Goal: Task Accomplishment & Management: Use online tool/utility

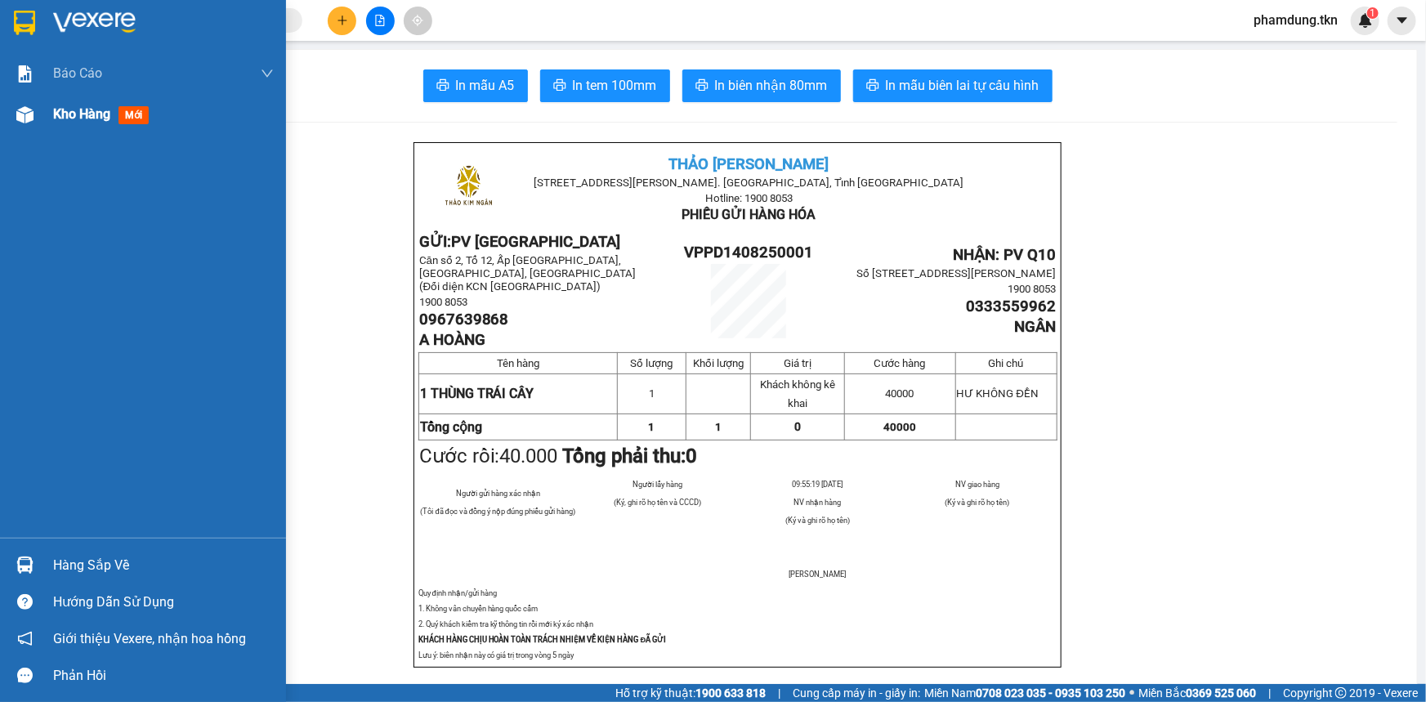
click at [74, 110] on span "Kho hàng" at bounding box center [81, 114] width 57 height 16
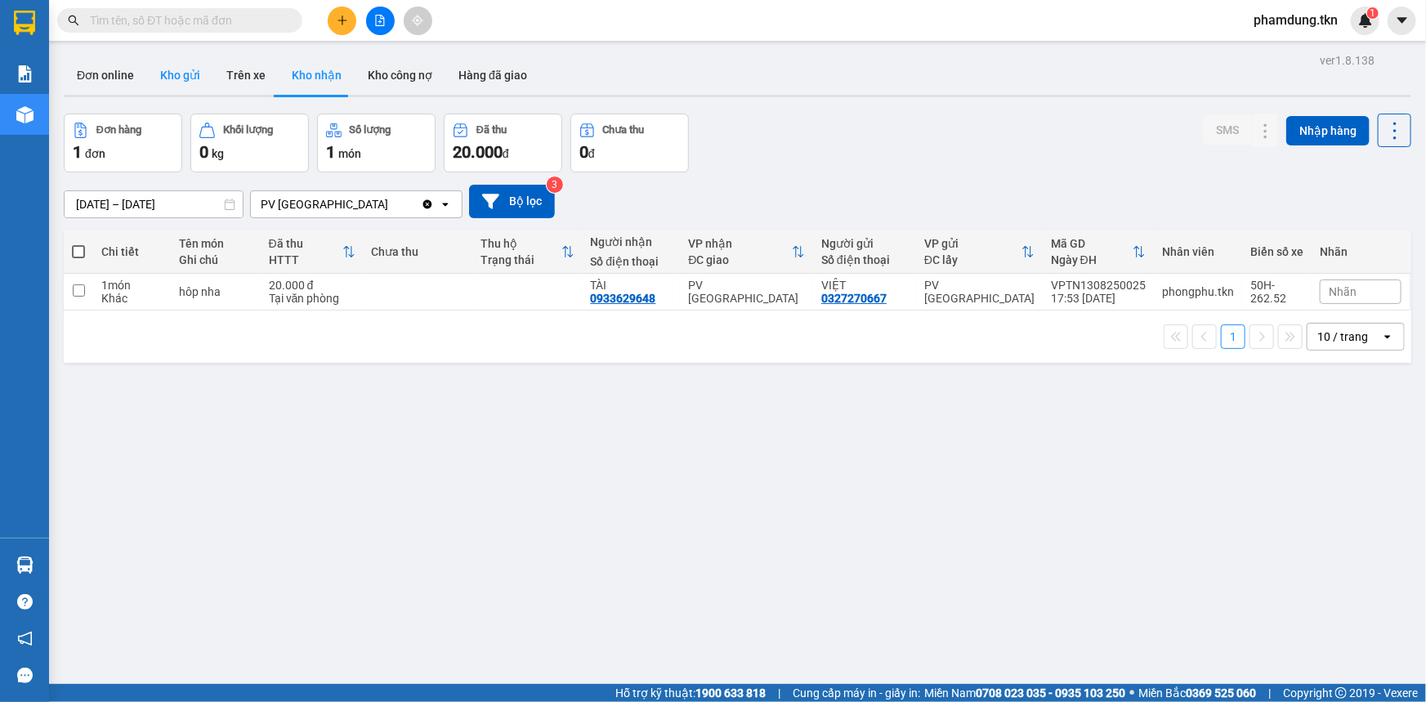
click at [167, 72] on button "Kho gửi" at bounding box center [180, 75] width 66 height 39
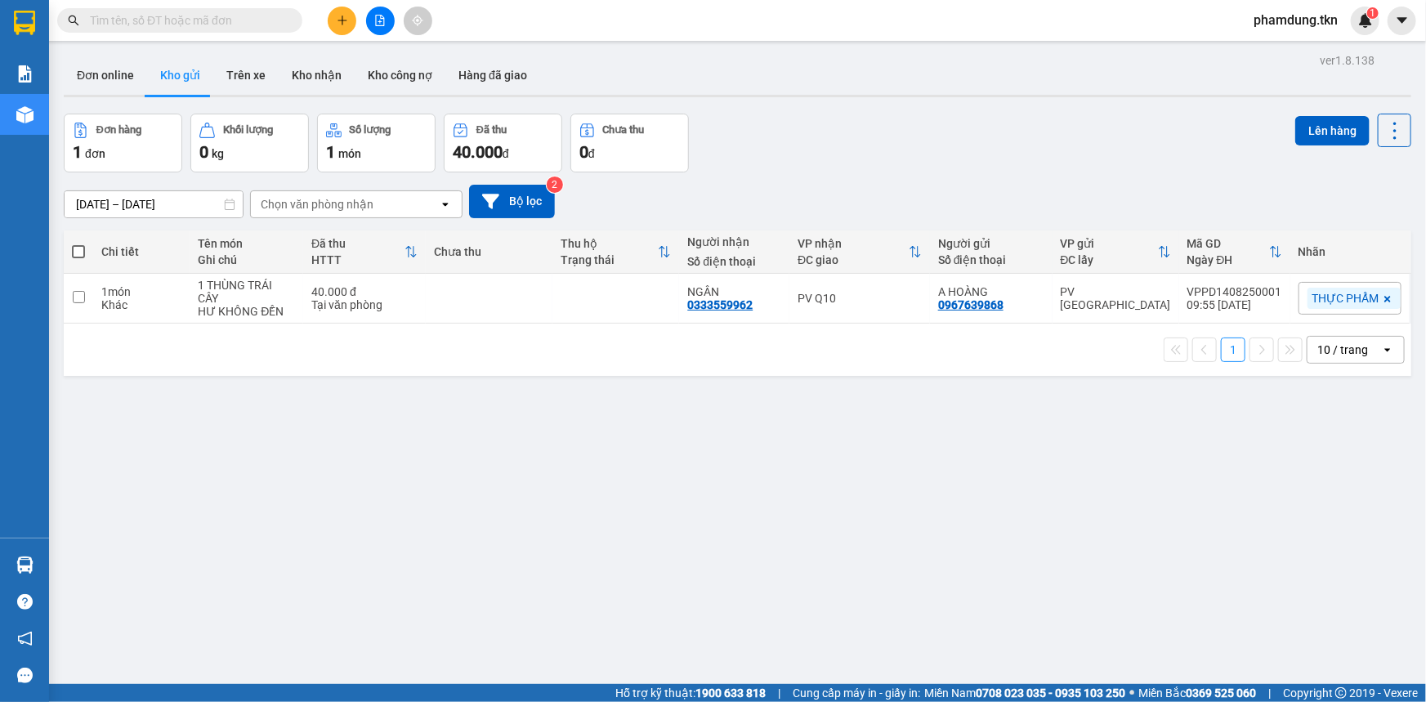
click at [74, 253] on span at bounding box center [78, 251] width 13 height 13
click at [78, 244] on input "checkbox" at bounding box center [78, 244] width 0 height 0
checkbox input "true"
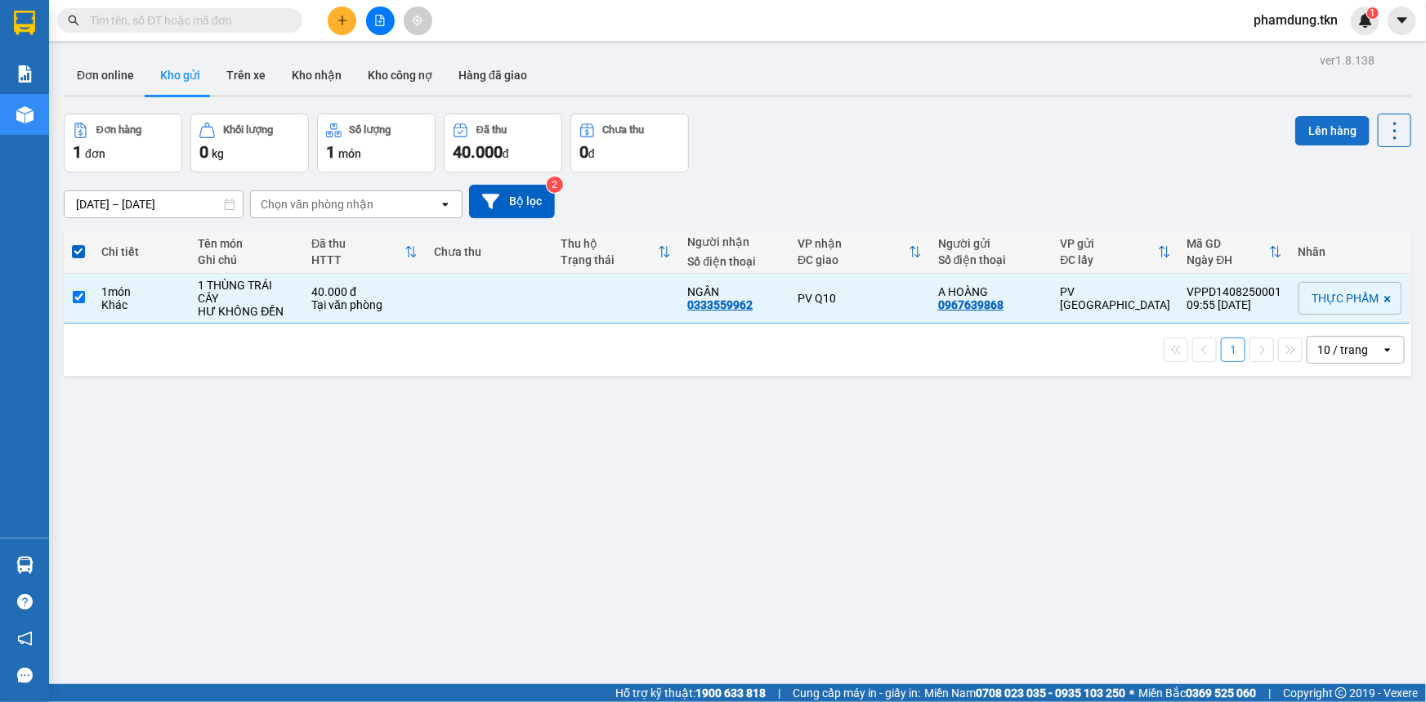
click at [1323, 130] on button "Lên hàng" at bounding box center [1333, 130] width 74 height 29
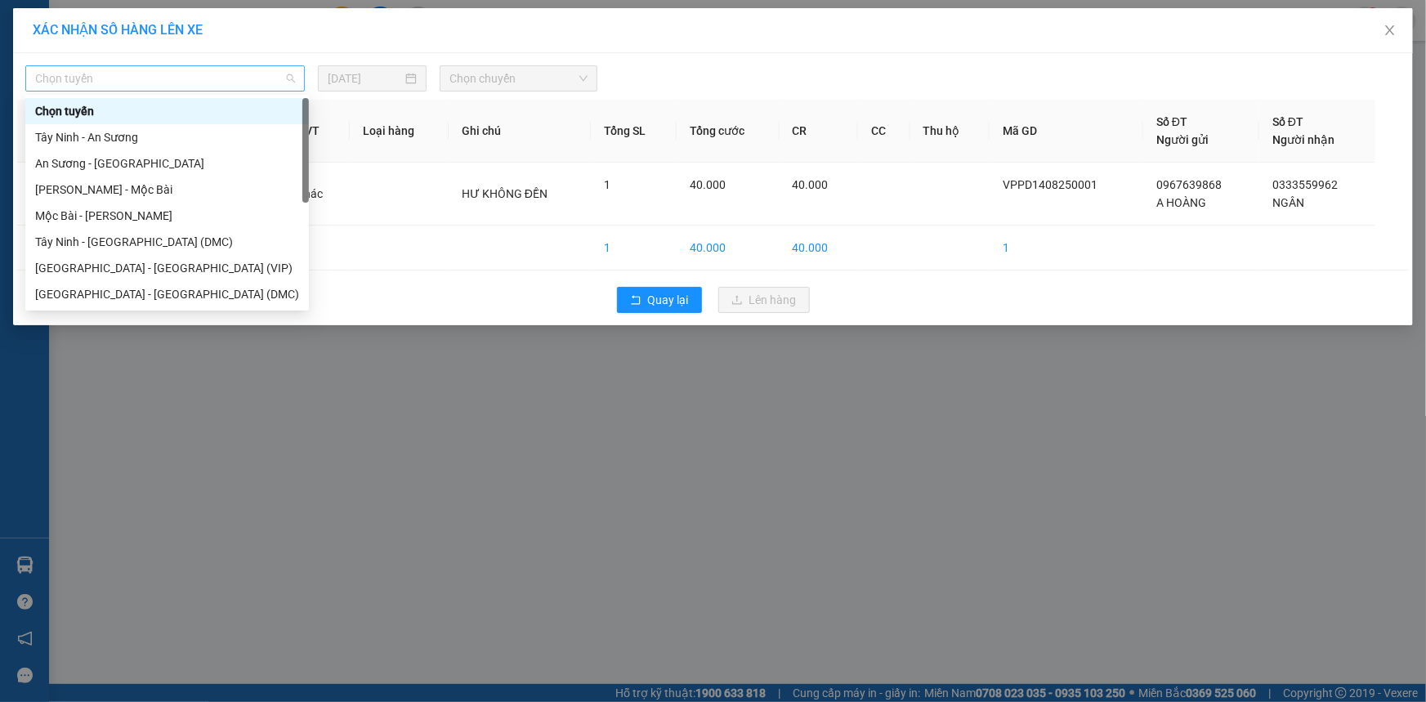
click at [278, 79] on span "Chọn tuyến" at bounding box center [165, 78] width 260 height 25
click at [155, 240] on div "Tây Ninh - [GEOGRAPHIC_DATA] (DMC)" at bounding box center [167, 242] width 264 height 18
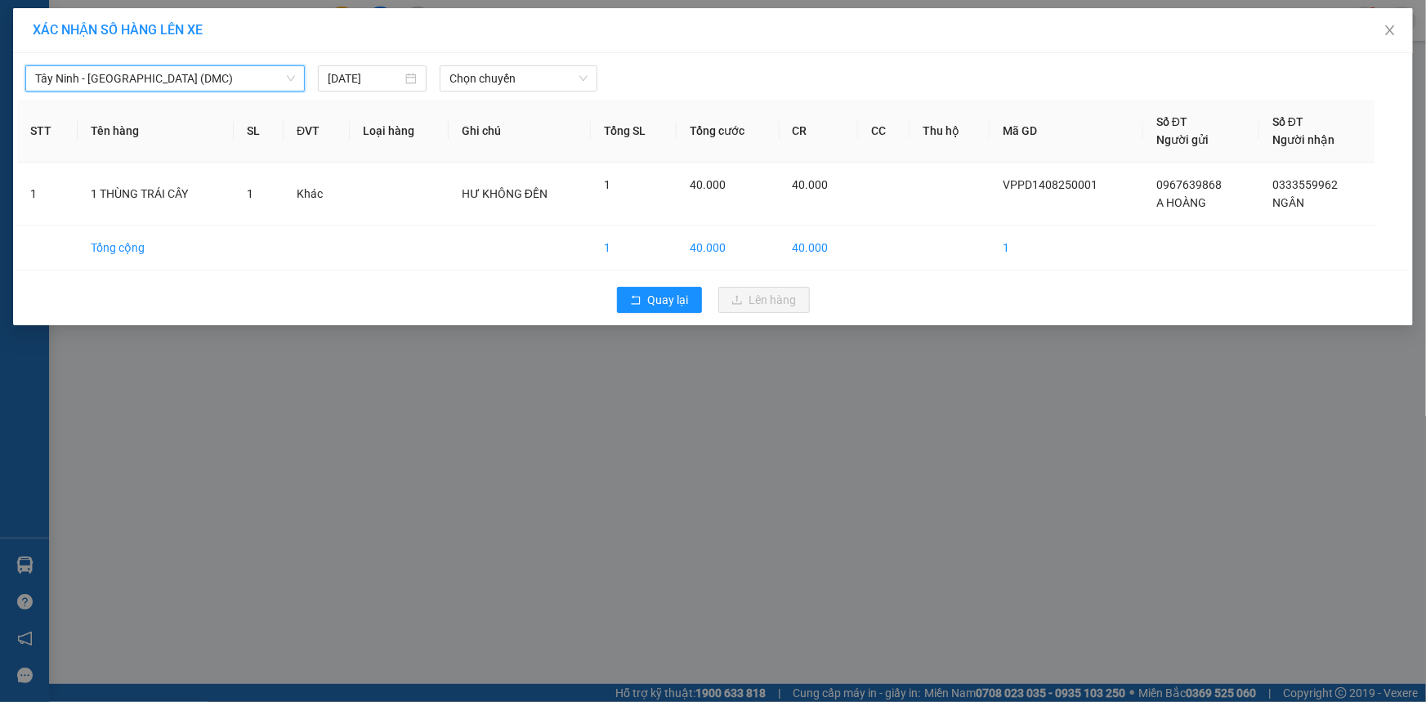
click at [517, 64] on div "Tây Ninh - [GEOGRAPHIC_DATA] (DMC) [GEOGRAPHIC_DATA] - [GEOGRAPHIC_DATA] (DMC) …" at bounding box center [713, 74] width 1392 height 34
click at [542, 74] on span "Chọn chuyến" at bounding box center [519, 78] width 138 height 25
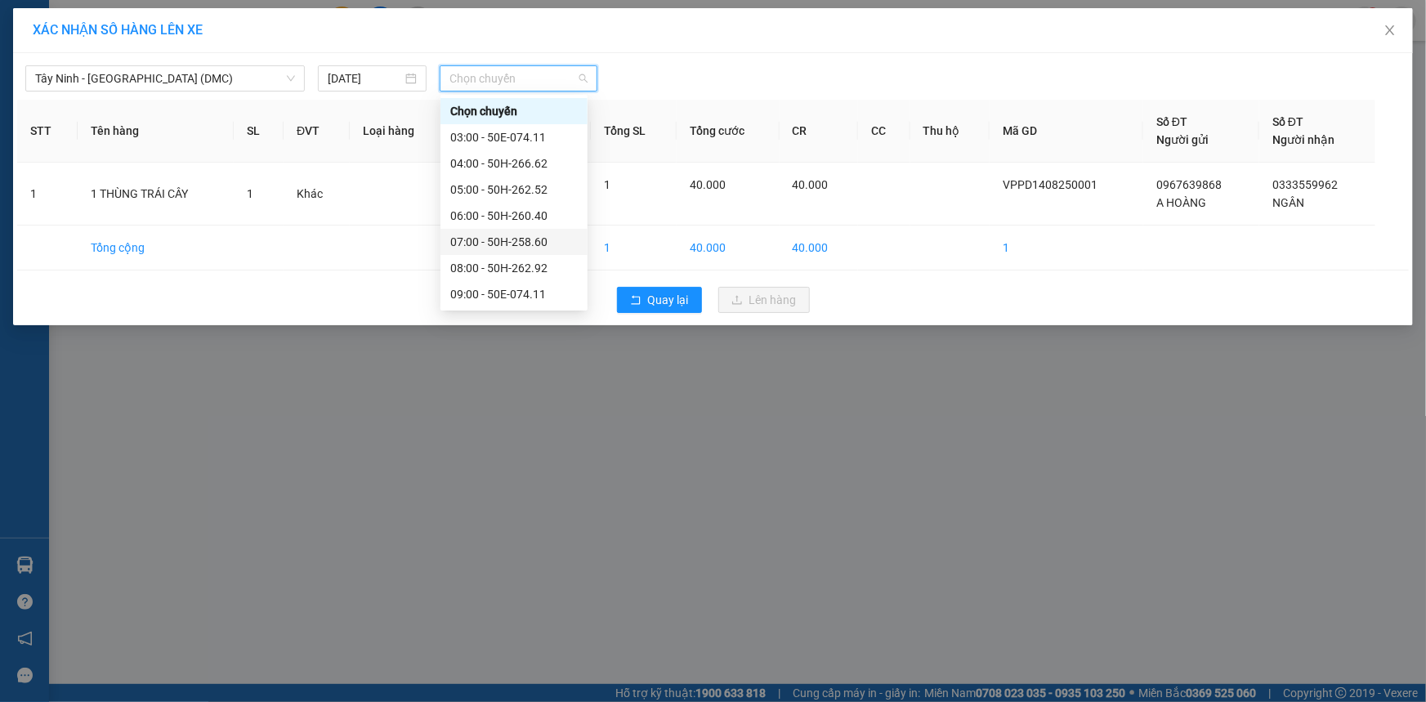
scroll to position [208, 0]
click at [515, 108] on div "10:00 - 50H-265.59" at bounding box center [514, 112] width 128 height 18
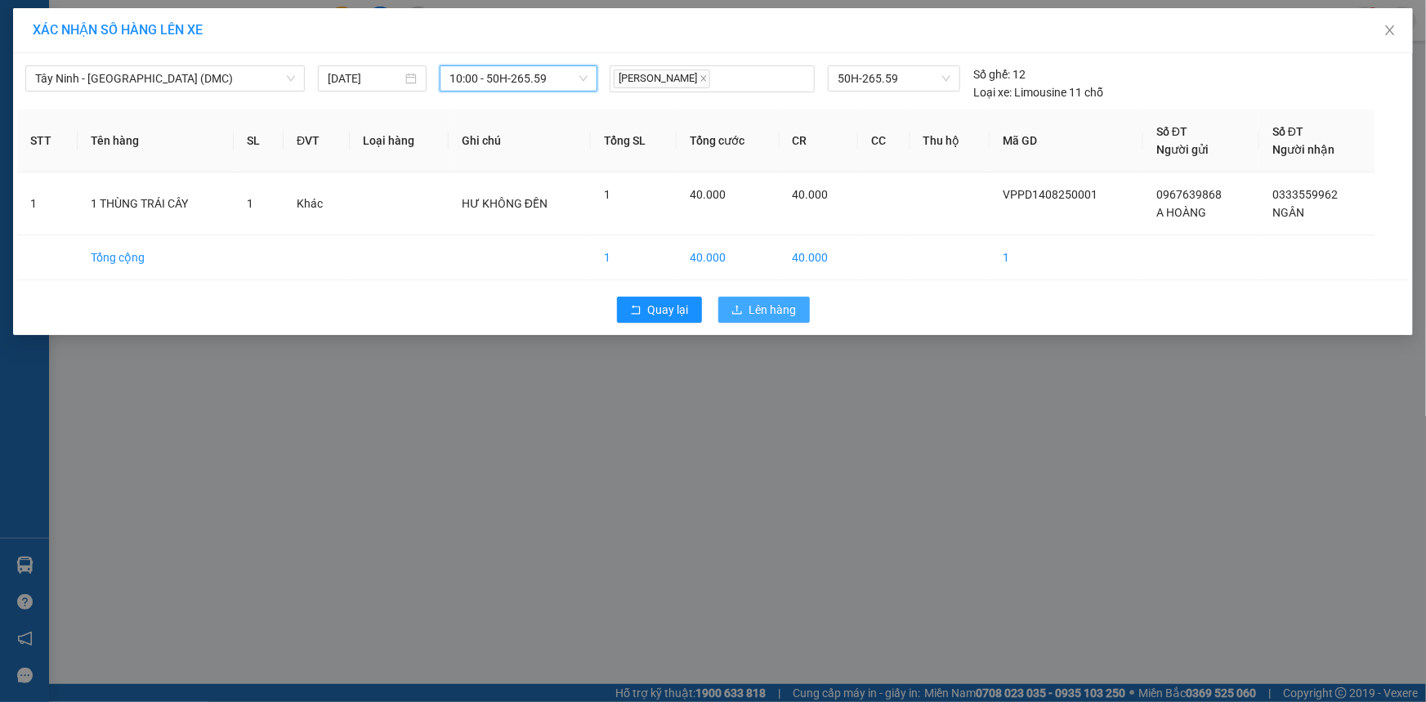
click at [755, 307] on span "Lên hàng" at bounding box center [773, 310] width 47 height 18
